Goal: Complete application form

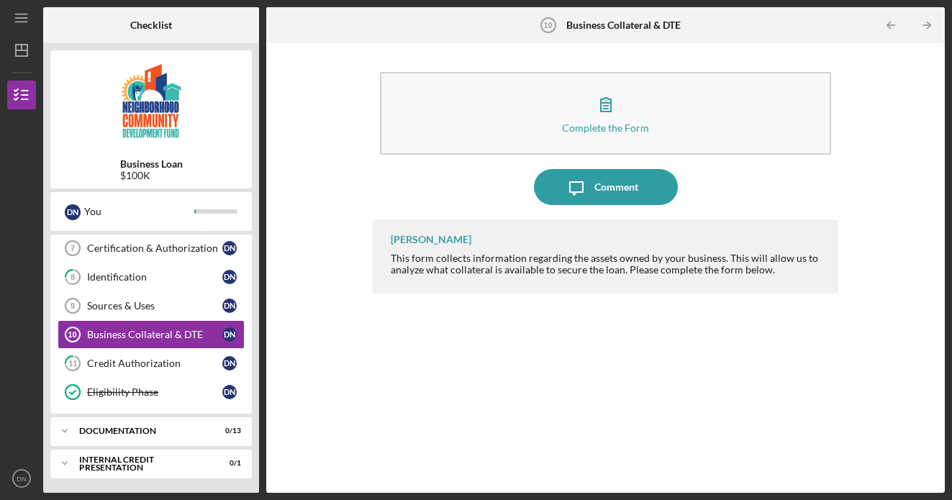
scroll to position [203, 0]
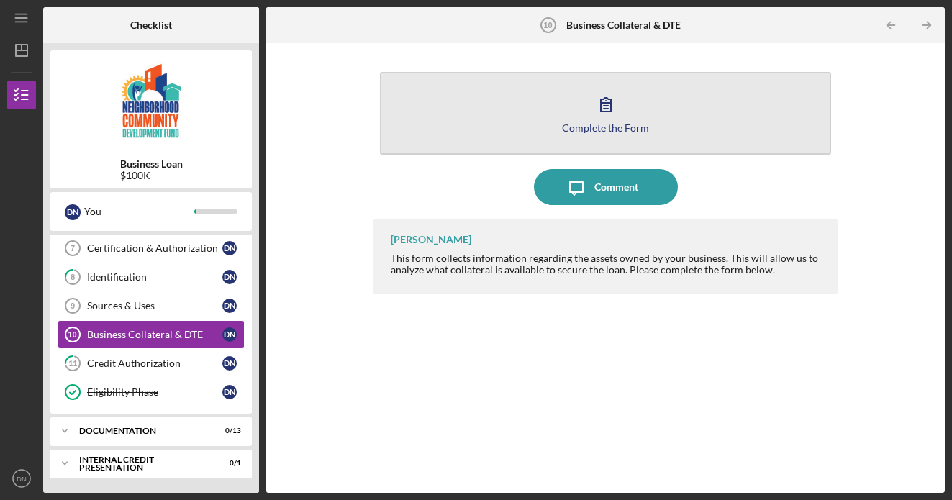
click at [598, 114] on icon "button" at bounding box center [606, 104] width 36 height 36
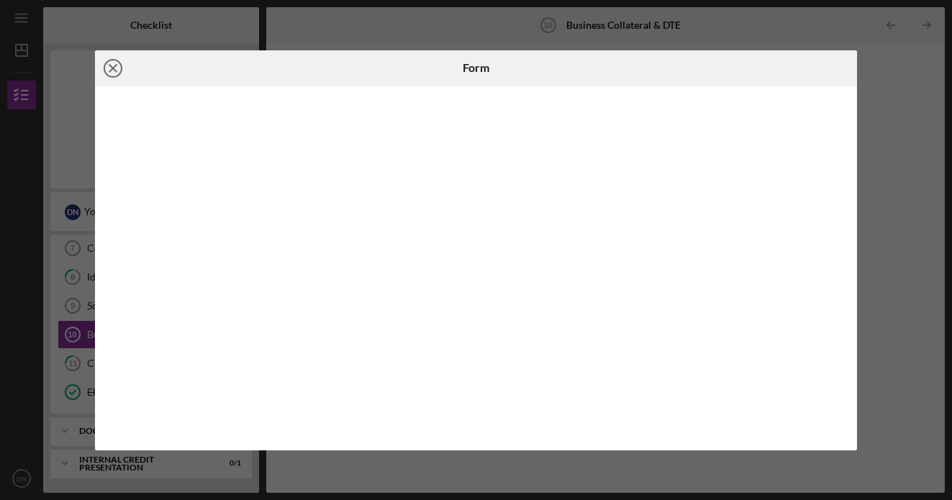
click at [110, 70] on icon "Icon/Close" at bounding box center [113, 68] width 36 height 36
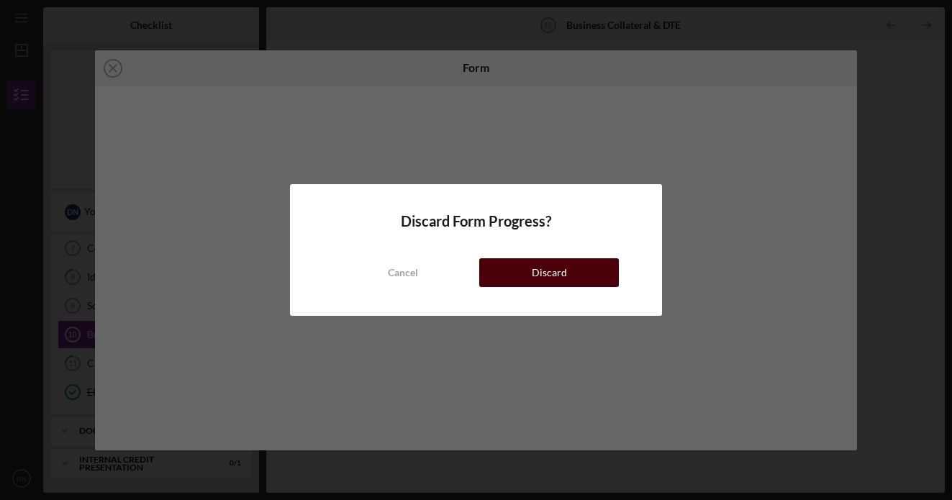
click at [566, 270] on button "Discard" at bounding box center [548, 272] width 139 height 29
